Goal: Information Seeking & Learning: Learn about a topic

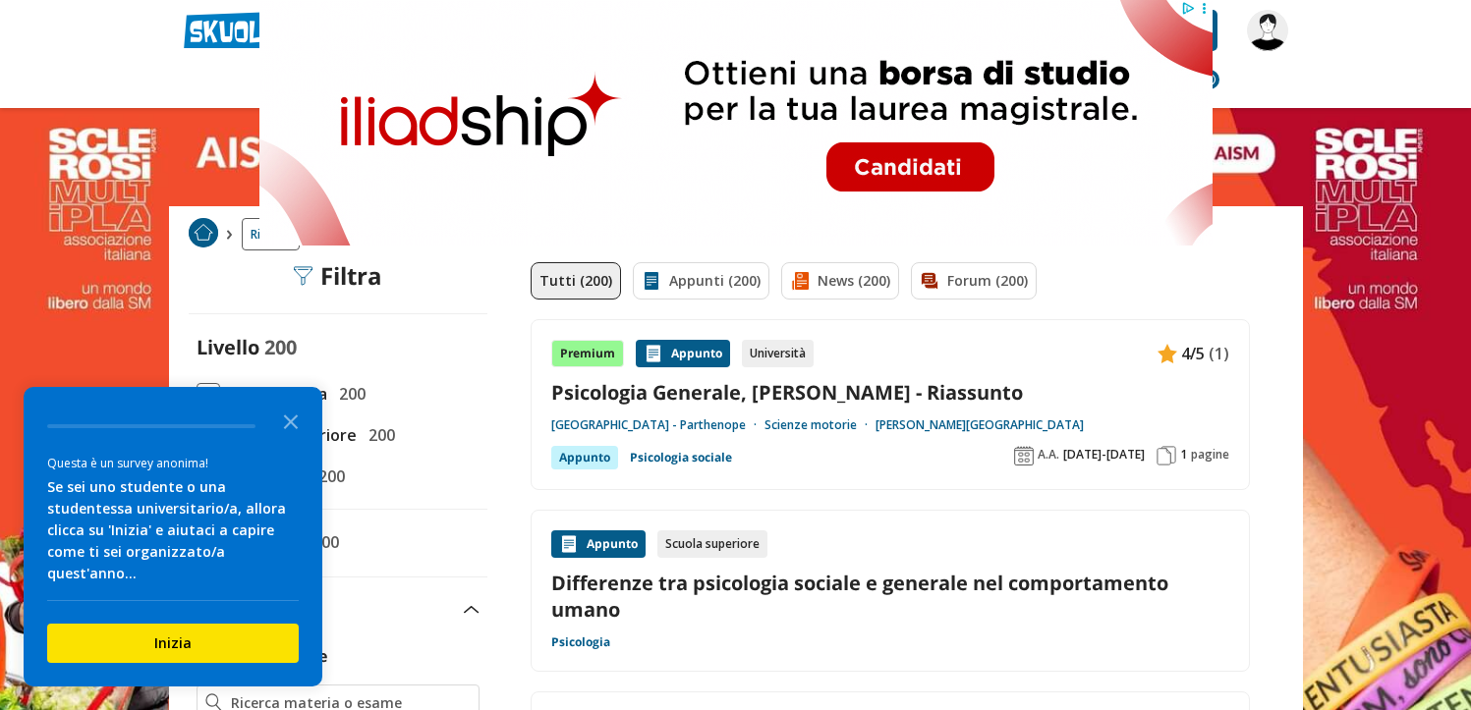
click at [830, 400] on link "Psicologia Generale, Anolli Legrenzi - Riassunto" at bounding box center [890, 392] width 678 height 27
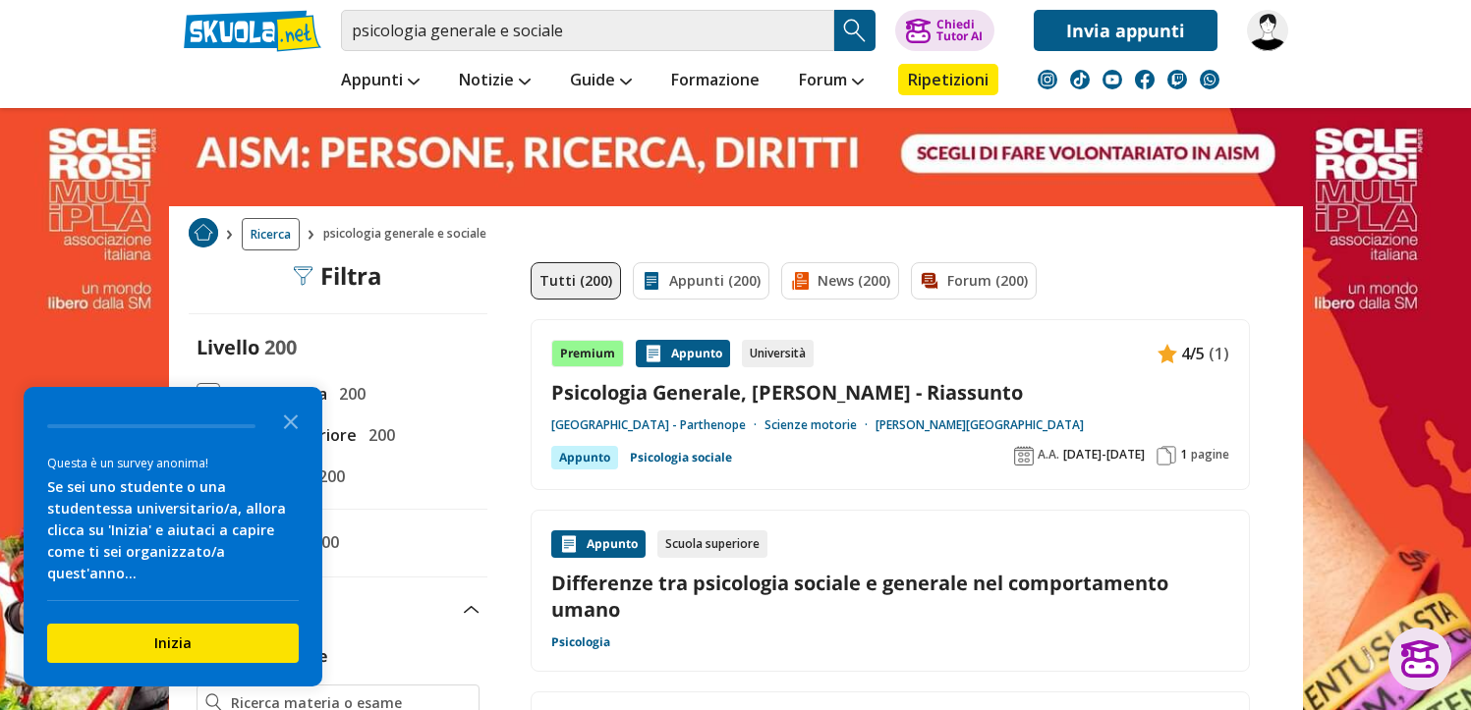
click at [865, 392] on link "Psicologia Generale, Anolli Legrenzi - Riassunto" at bounding box center [890, 392] width 678 height 27
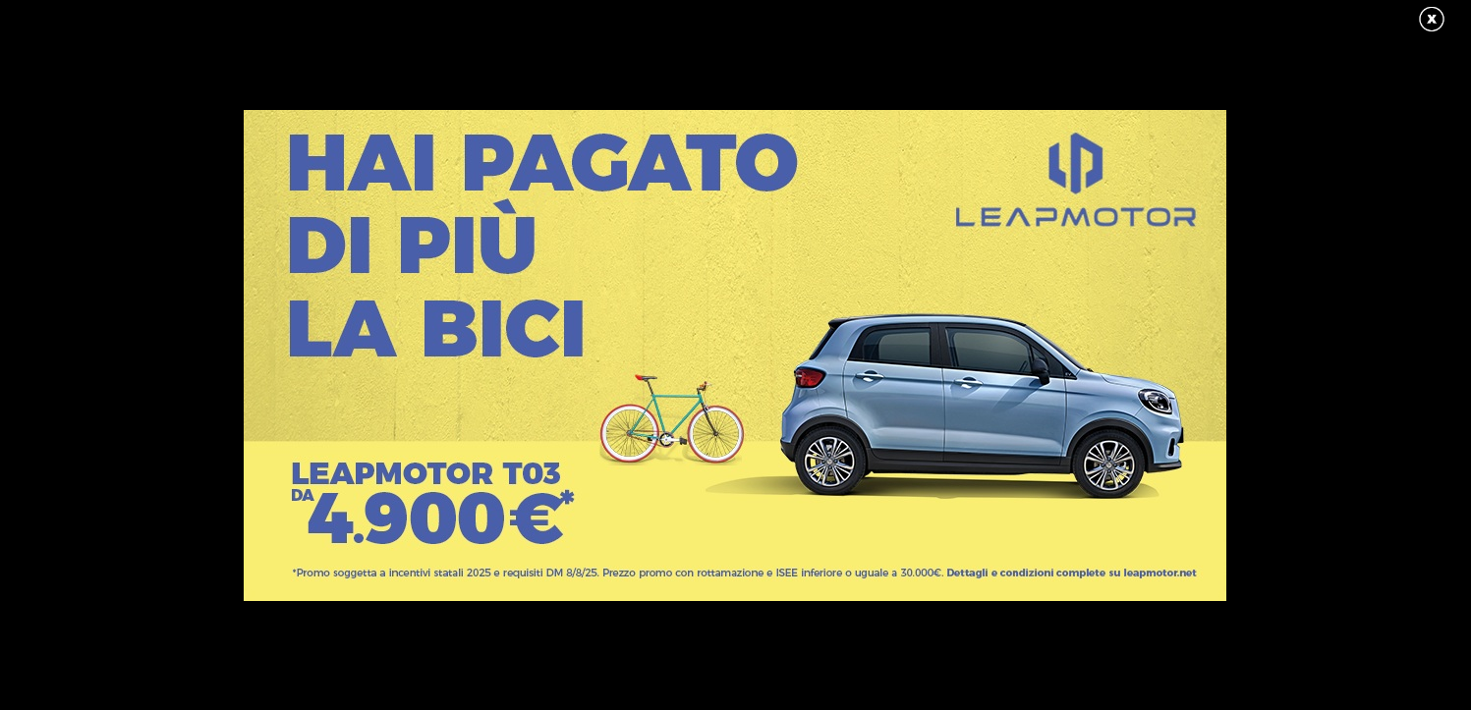
click at [1433, 18] on link at bounding box center [1441, 19] width 49 height 29
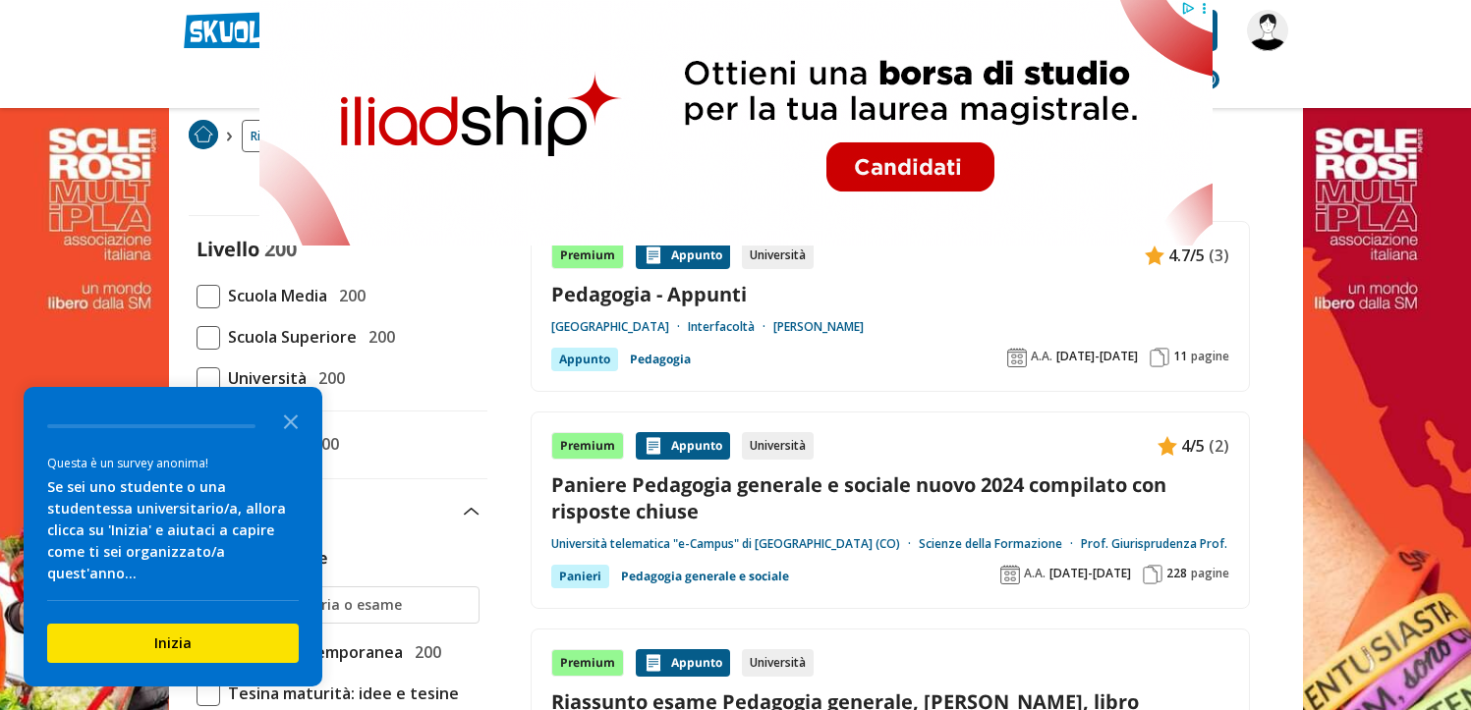
click at [822, 488] on link "Paniere Pedagogia generale e sociale nuovo 2024 compilato con risposte chiuse" at bounding box center [890, 498] width 678 height 53
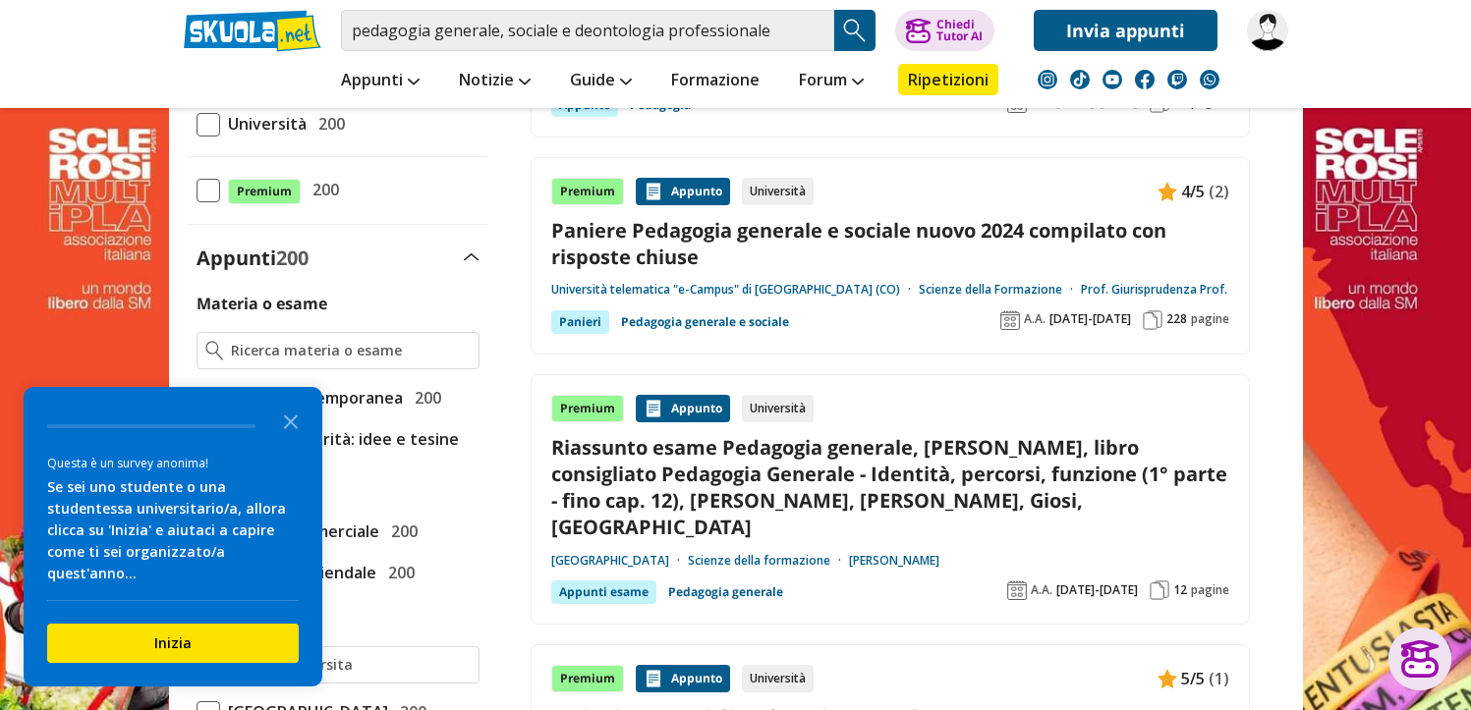
scroll to position [393, 0]
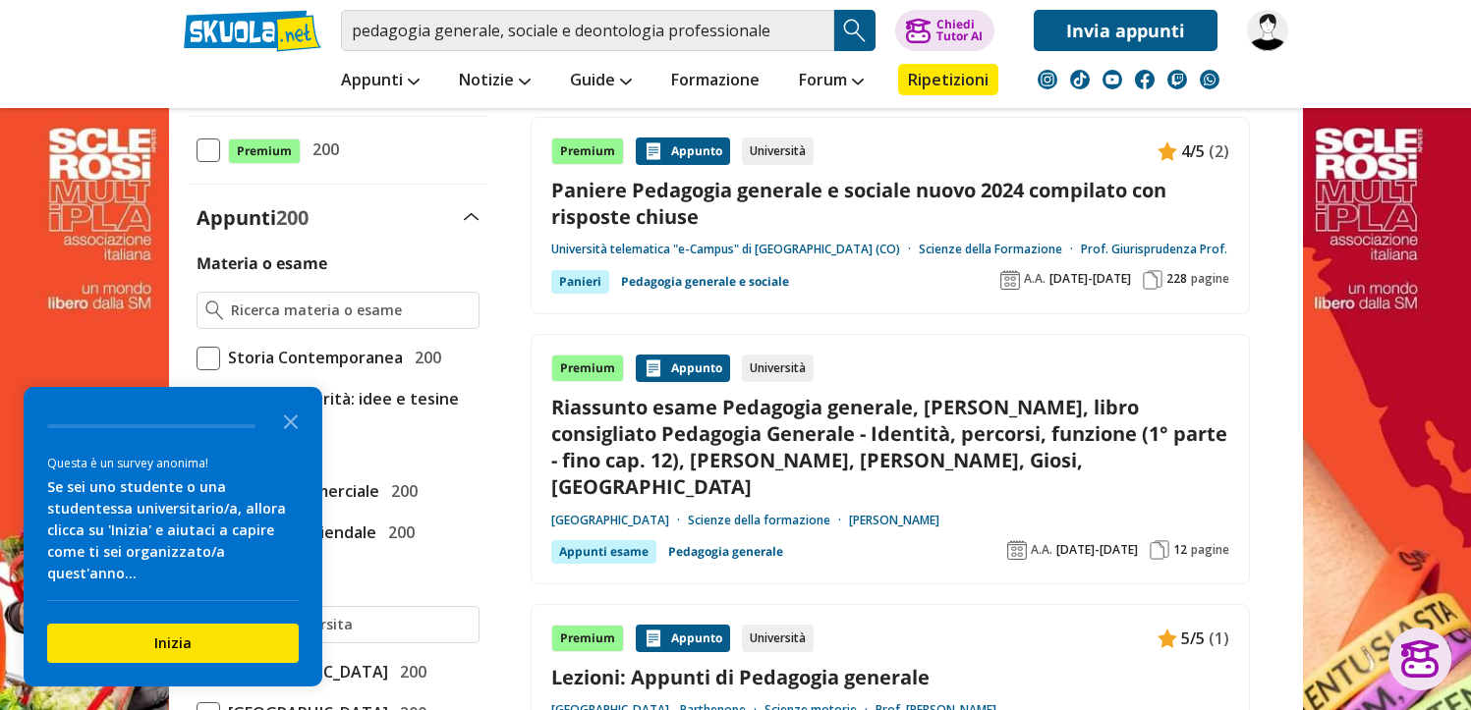
click at [830, 416] on link "Riassunto esame Pedagogia generale, [PERSON_NAME], libro consigliato Pedagogia …" at bounding box center [890, 447] width 678 height 107
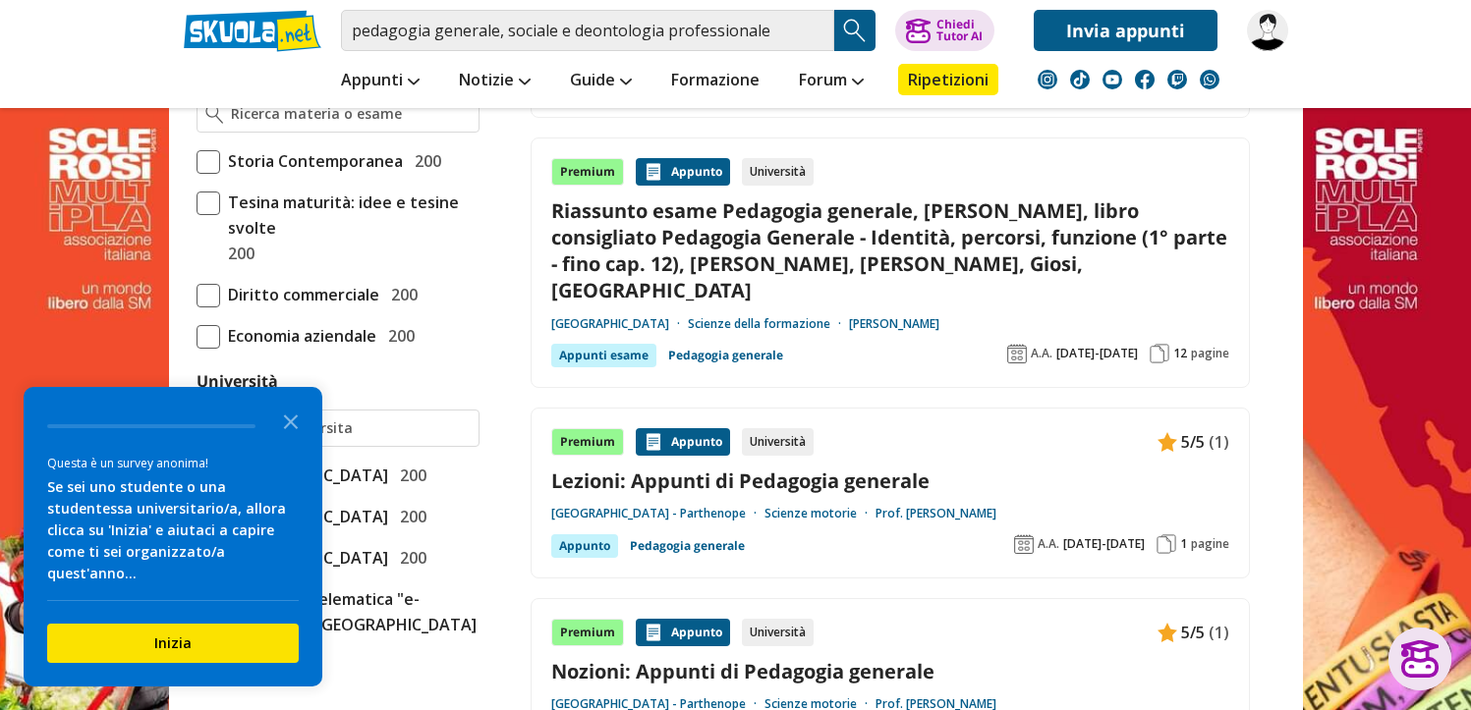
scroll to position [688, 0]
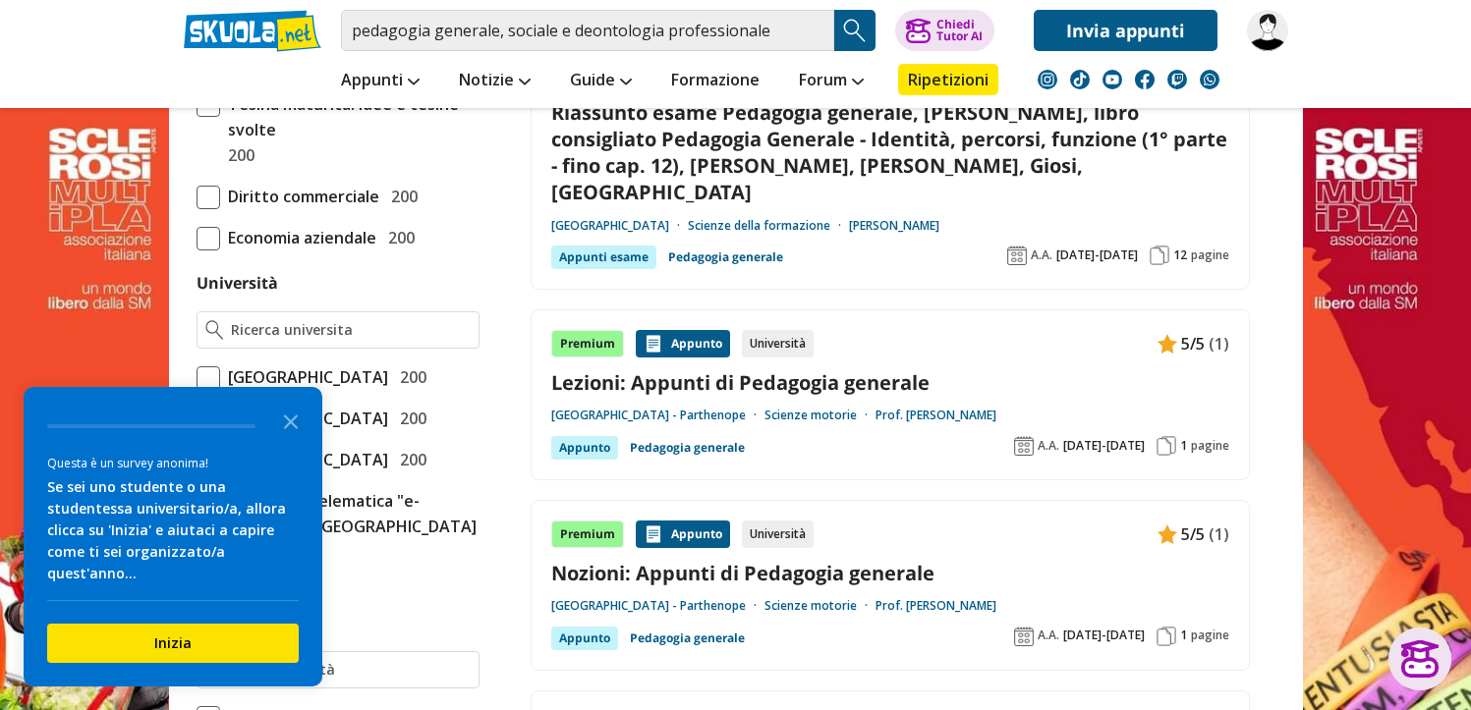
click at [881, 369] on link "Lezioni: Appunti di Pedagogia generale" at bounding box center [890, 382] width 678 height 27
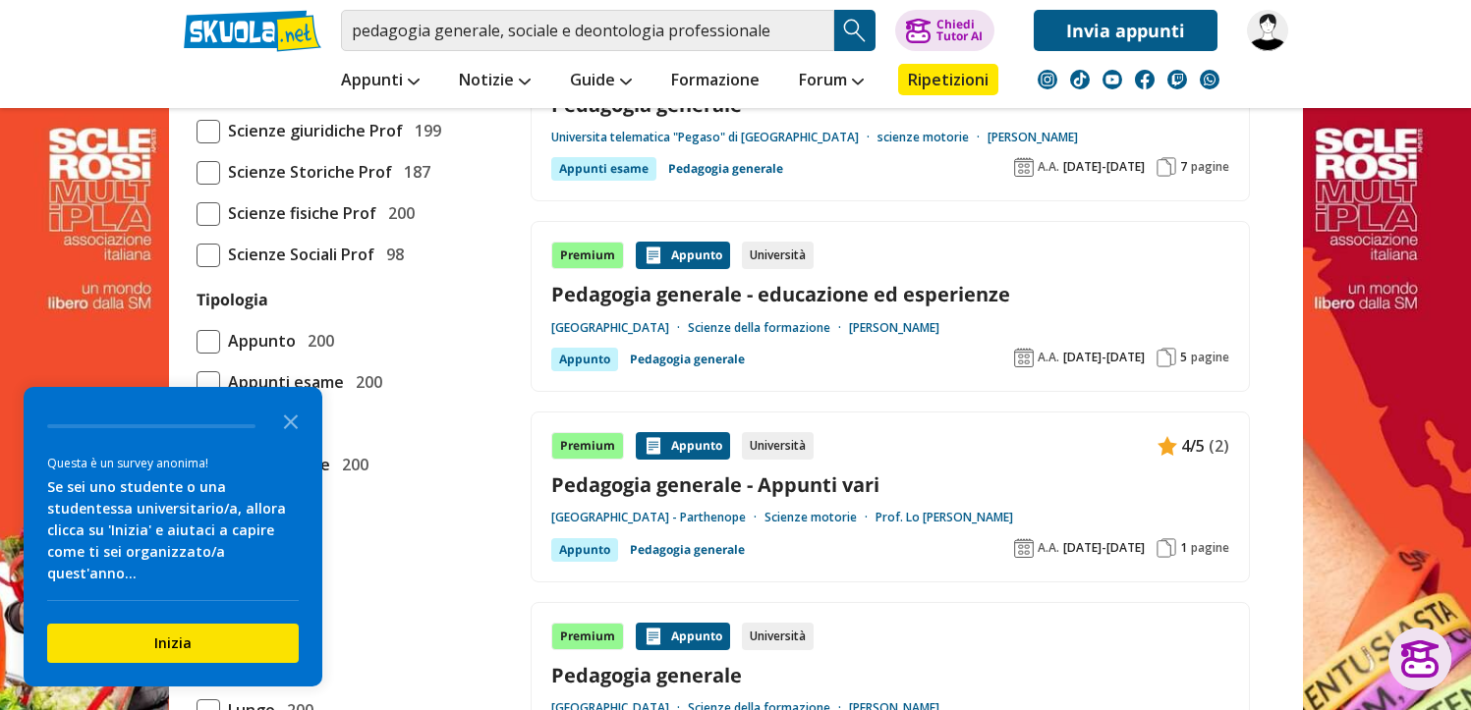
scroll to position [1572, 0]
